Goal: Information Seeking & Learning: Learn about a topic

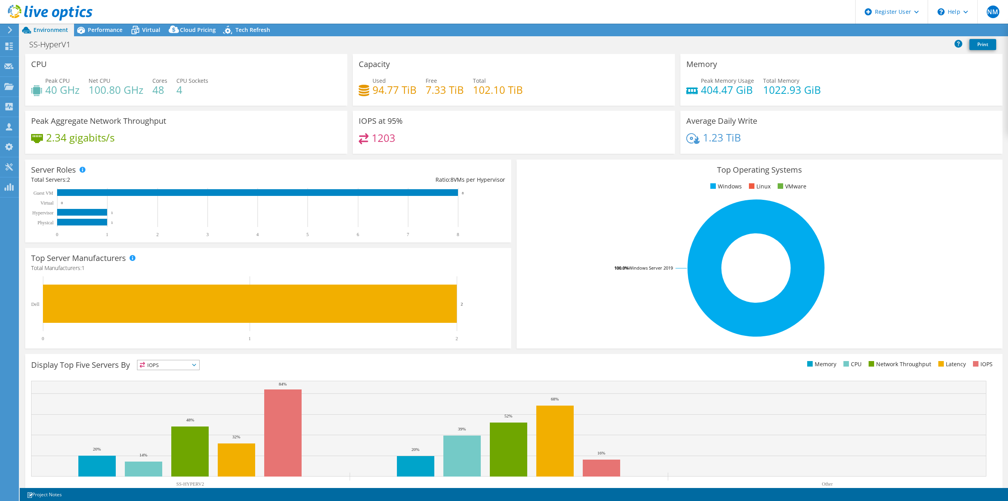
select select "USD"
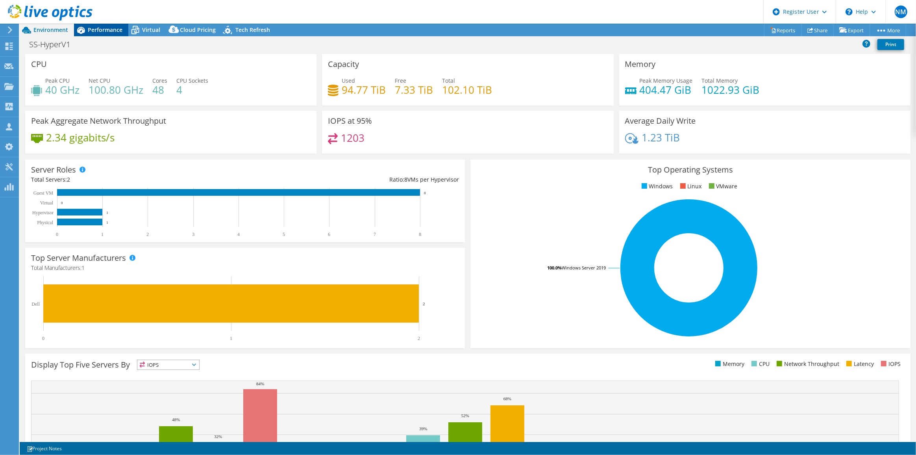
click at [109, 29] on span "Performance" at bounding box center [105, 29] width 35 height 7
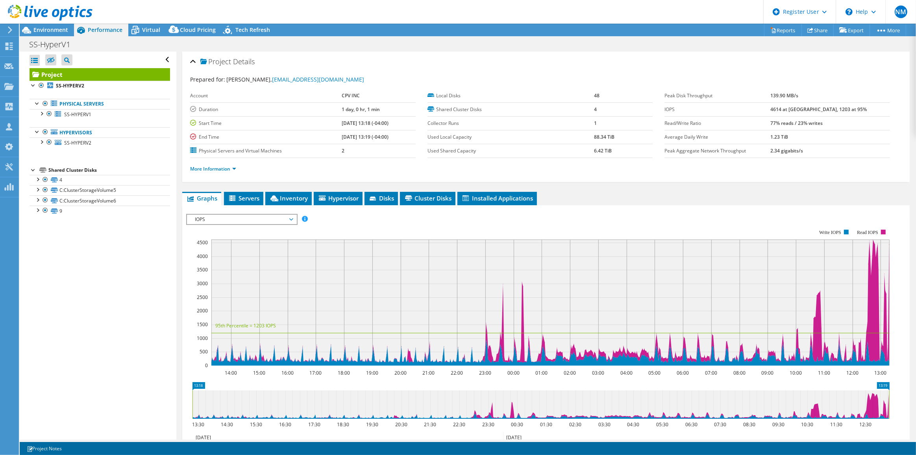
click at [43, 25] on div at bounding box center [46, 13] width 93 height 26
click at [46, 29] on span "Environment" at bounding box center [50, 29] width 35 height 7
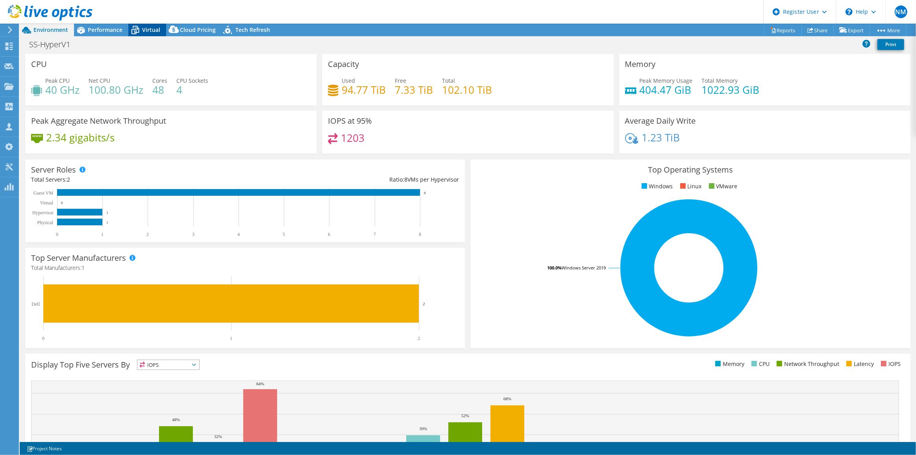
click at [149, 32] on span "Virtual" at bounding box center [151, 29] width 18 height 7
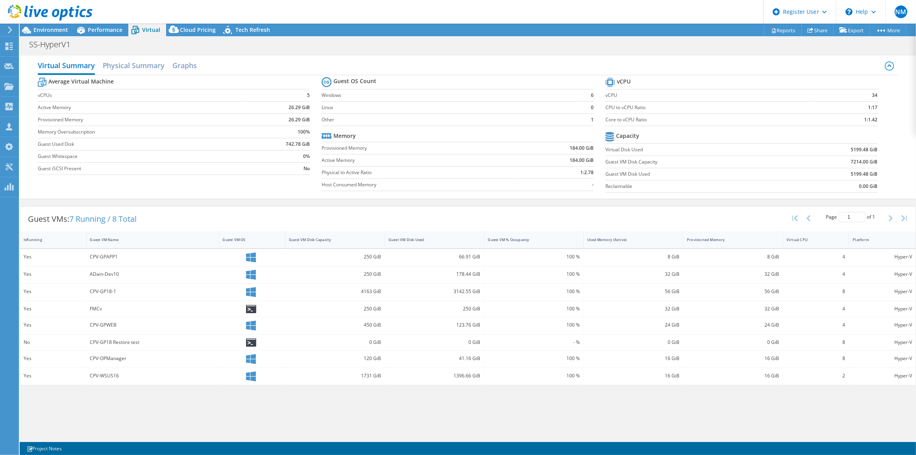
click at [41, 24] on div at bounding box center [46, 13] width 93 height 26
click at [46, 29] on span "Environment" at bounding box center [50, 29] width 35 height 7
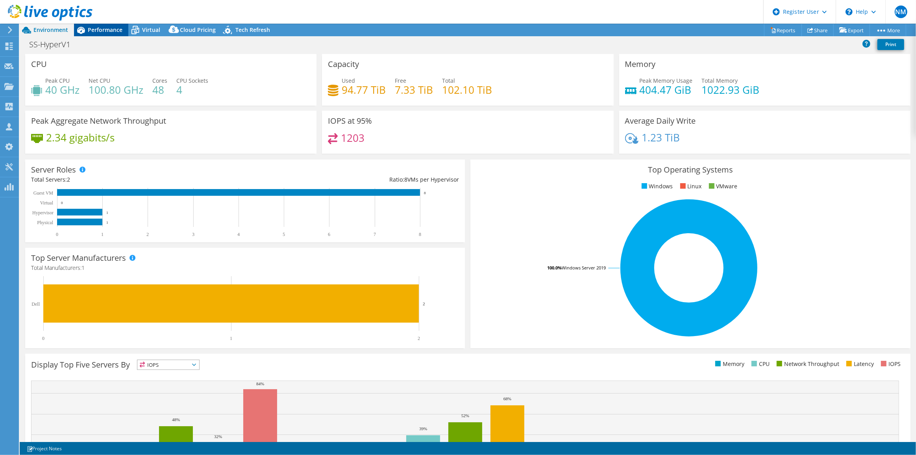
click at [114, 28] on span "Performance" at bounding box center [105, 29] width 35 height 7
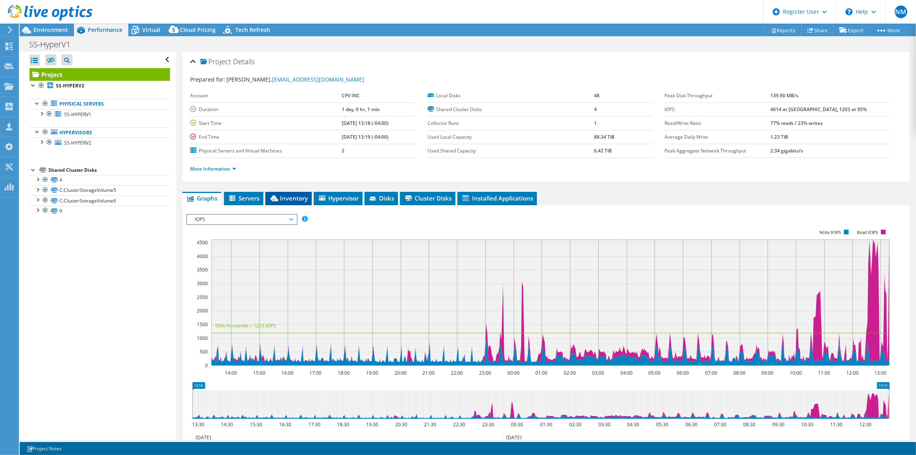
click at [301, 195] on span "Inventory" at bounding box center [288, 198] width 39 height 8
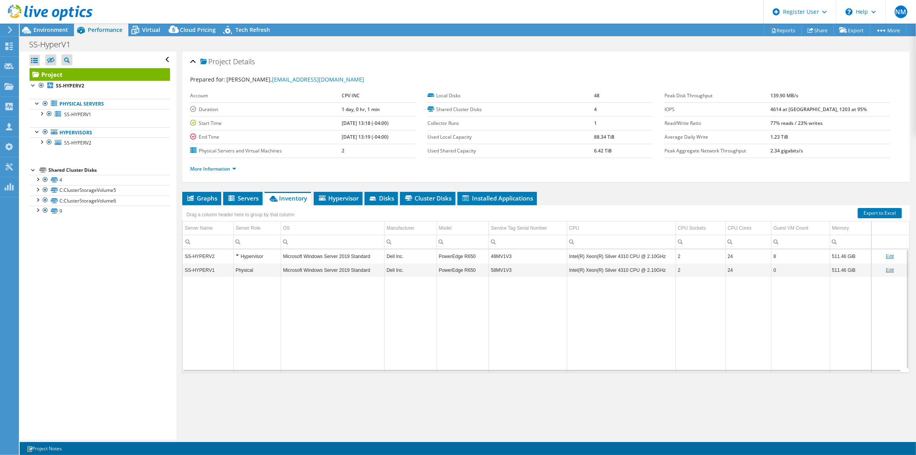
click at [67, 26] on div at bounding box center [46, 13] width 93 height 26
click at [65, 30] on span "Environment" at bounding box center [50, 29] width 35 height 7
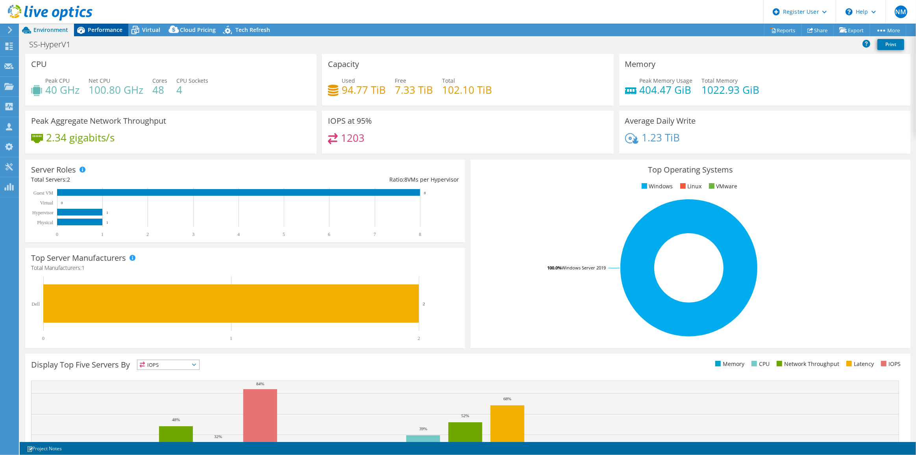
click at [116, 32] on span "Performance" at bounding box center [105, 29] width 35 height 7
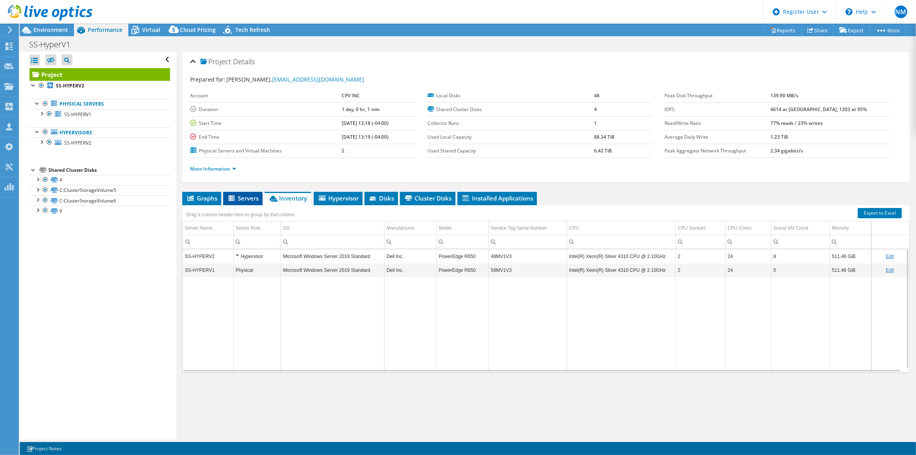
click at [252, 195] on span "Servers" at bounding box center [243, 198] width 32 height 8
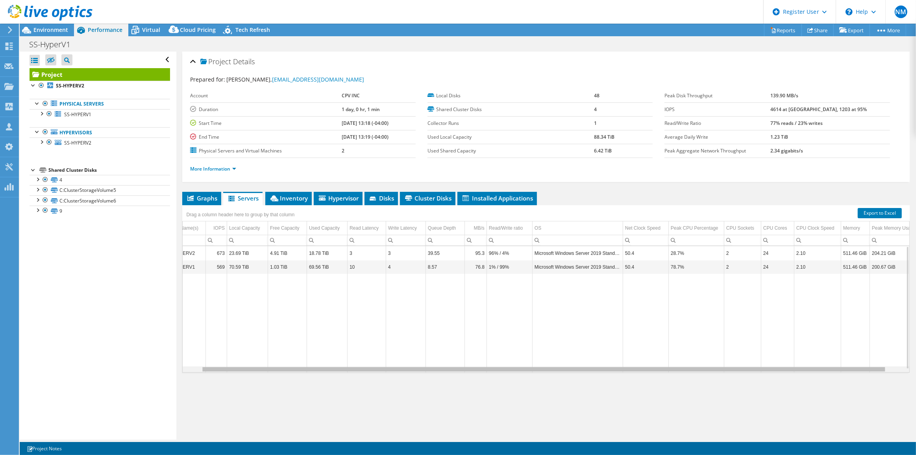
scroll to position [0, 22]
drag, startPoint x: 728, startPoint y: 369, endPoint x: 799, endPoint y: 360, distance: 71.0
click at [799, 360] on body "NM Dell User Navya Mittal Navya.Mittal@dell.com Dell My Profile Log Out \n Help…" at bounding box center [458, 227] width 916 height 455
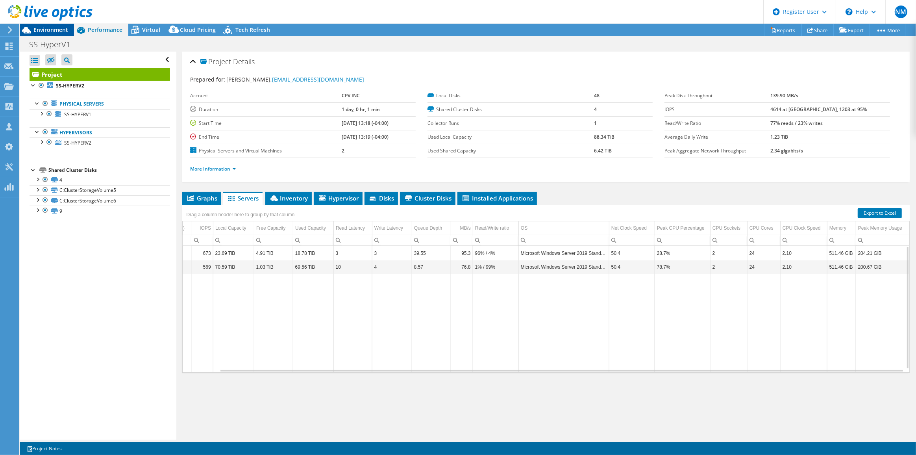
click at [62, 28] on span "Environment" at bounding box center [50, 29] width 35 height 7
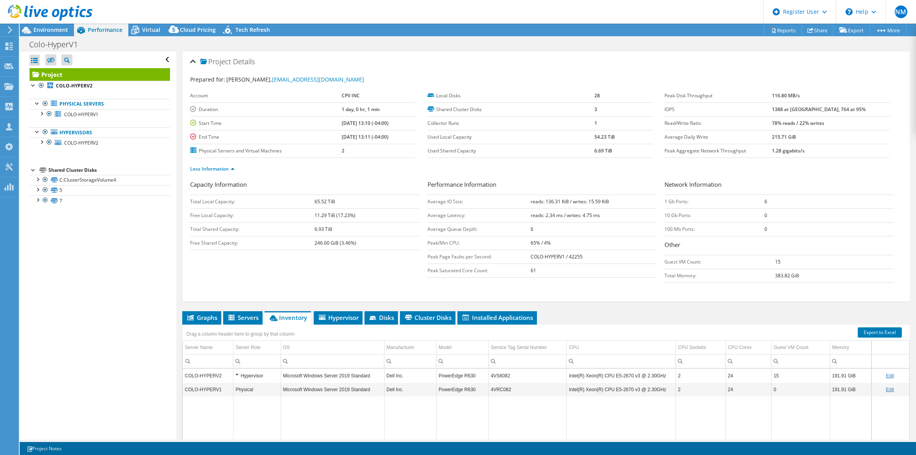
select select "USD"
click at [156, 30] on span "Virtual" at bounding box center [151, 29] width 18 height 7
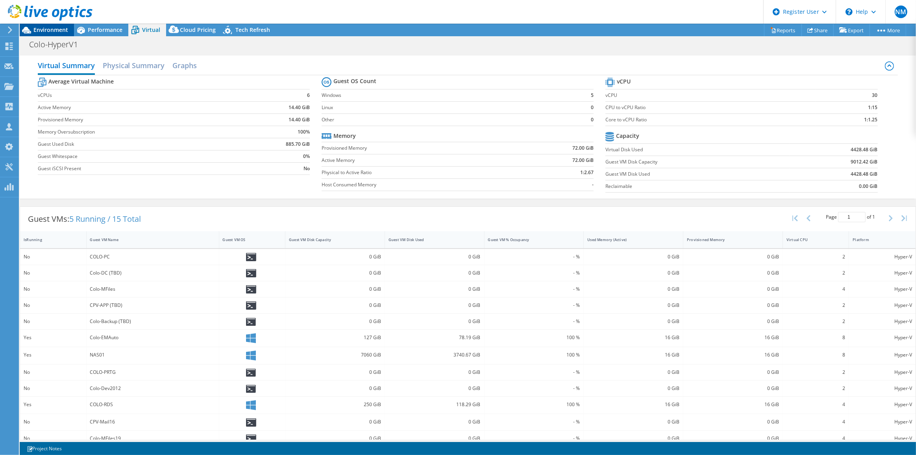
click at [62, 27] on span "Environment" at bounding box center [50, 29] width 35 height 7
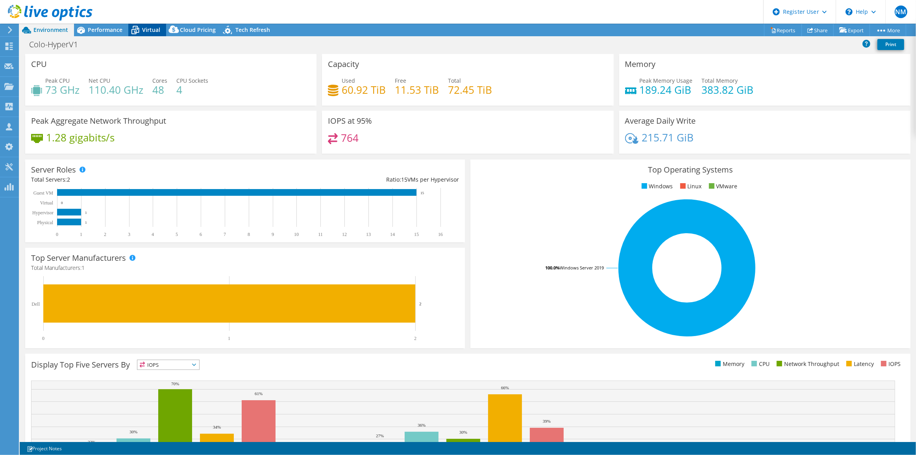
click at [145, 27] on span "Virtual" at bounding box center [151, 29] width 18 height 7
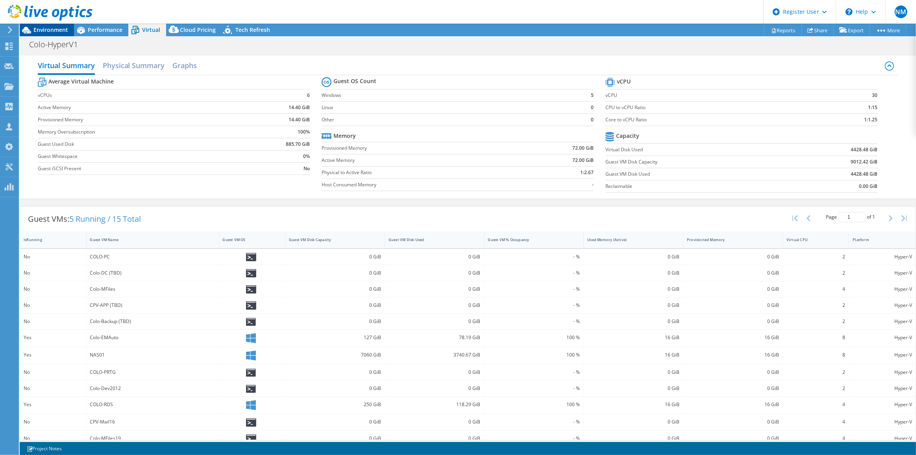
click at [68, 32] on div "Environment" at bounding box center [47, 30] width 54 height 13
